Goal: Communication & Community: Ask a question

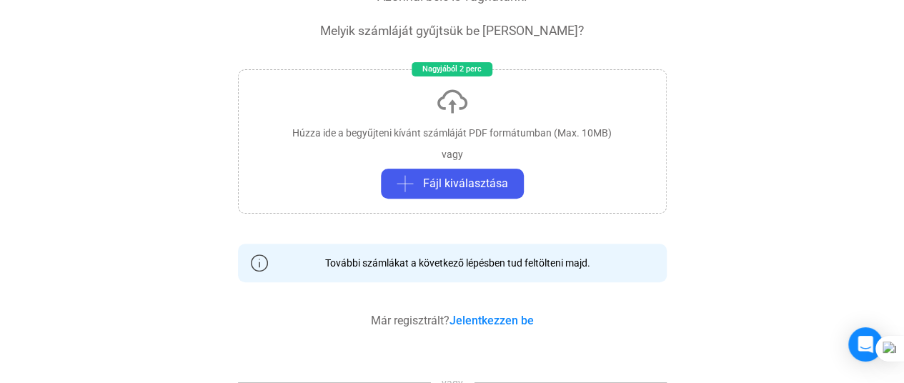
scroll to position [190, 0]
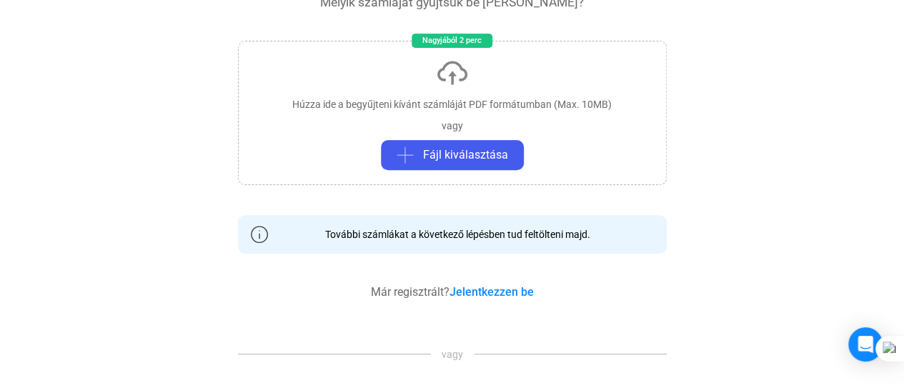
click at [472, 235] on div "További számlákat a következő lépésben tud feltölteni majd." at bounding box center [453, 234] width 276 height 14
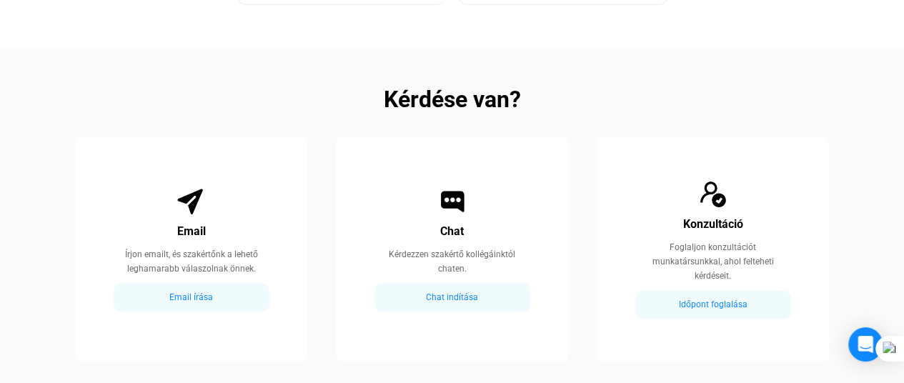
scroll to position [786, 0]
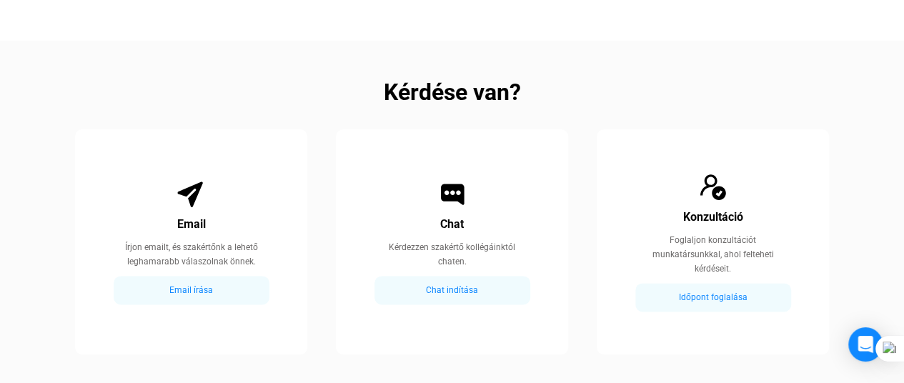
click at [470, 284] on div "Chat indítása" at bounding box center [452, 290] width 147 height 17
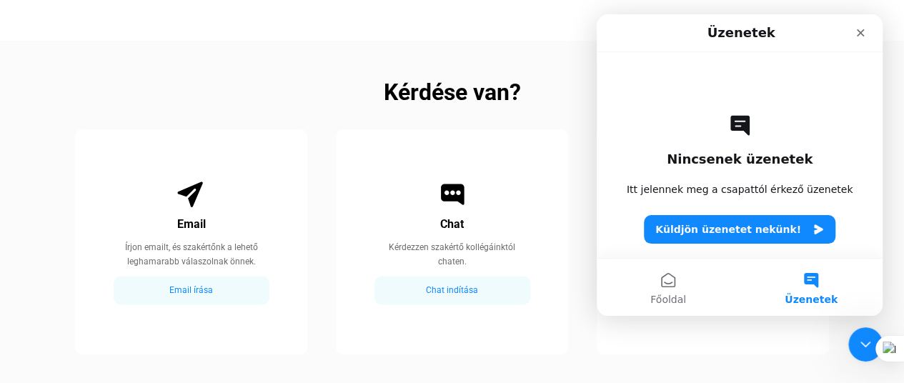
scroll to position [0, 0]
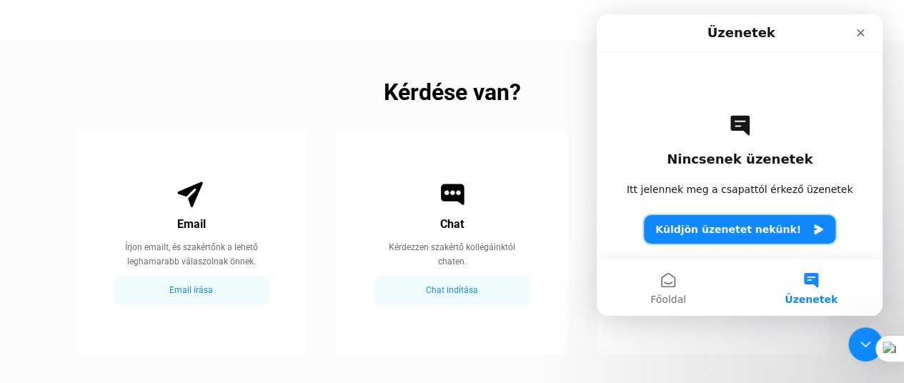
click at [738, 232] on button "Küldjön üzenetet nekünk!" at bounding box center [740, 229] width 192 height 29
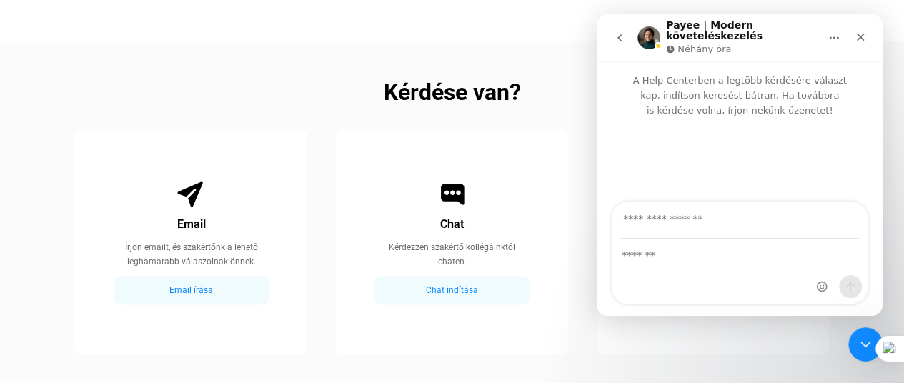
click at [720, 237] on input "Az e-mail-címed" at bounding box center [739, 220] width 239 height 36
click at [710, 237] on input "Az e-mail-címed" at bounding box center [739, 220] width 239 height 36
type input "**********"
click at [705, 266] on div "Intercom messenger" at bounding box center [740, 271] width 256 height 64
click at [863, 39] on div "Bezárás" at bounding box center [861, 37] width 26 height 26
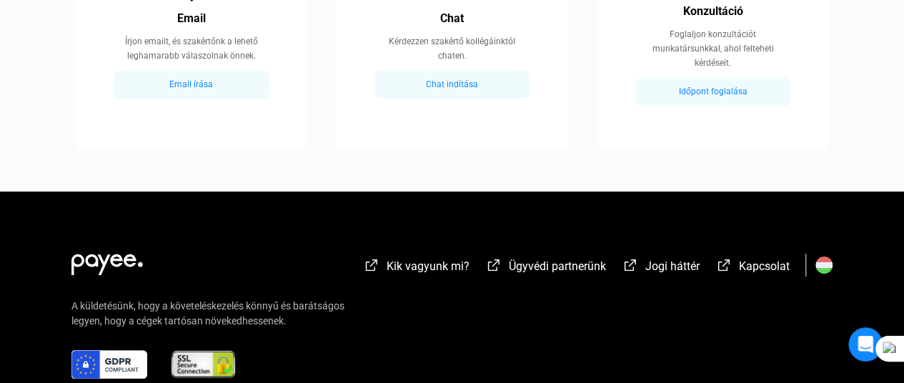
scroll to position [1081, 0]
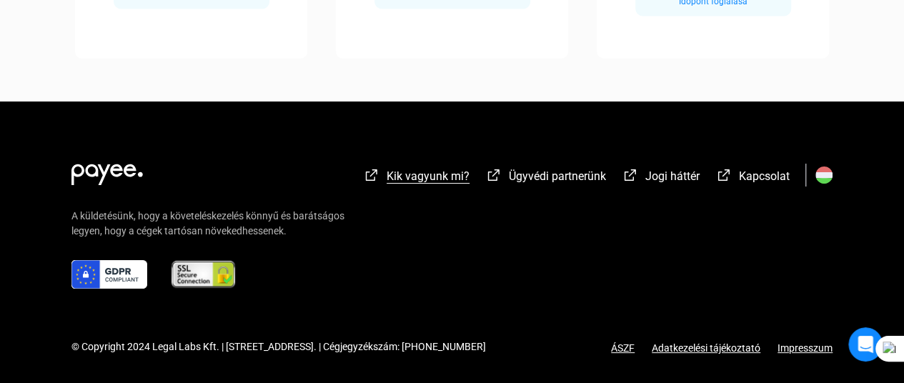
click at [443, 172] on span "Kik vagyunk mi?" at bounding box center [428, 176] width 83 height 14
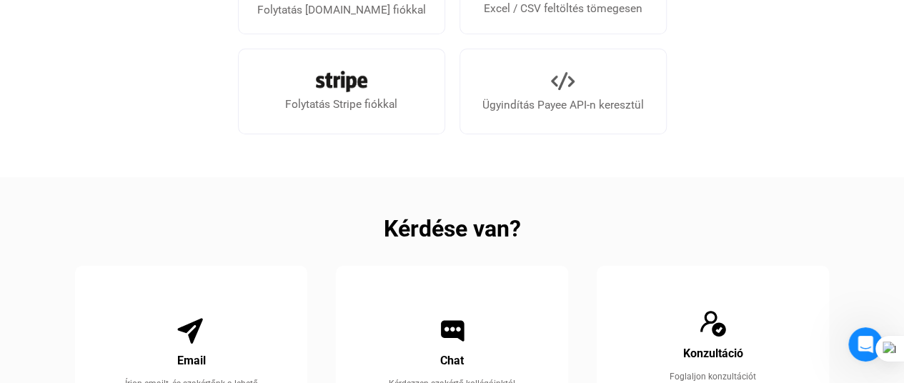
scroll to position [667, 0]
